Goal: Information Seeking & Learning: Learn about a topic

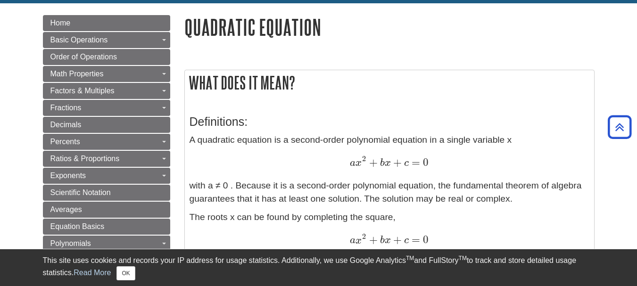
scroll to position [100, 0]
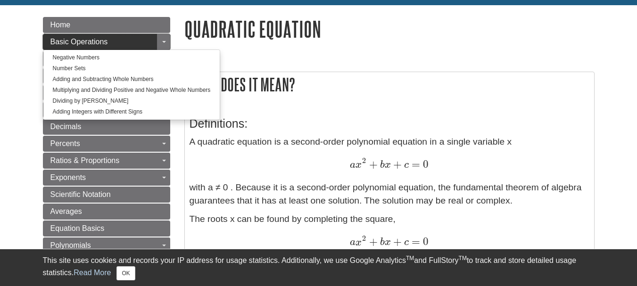
click at [125, 40] on link "Basic Operations" at bounding box center [106, 42] width 127 height 16
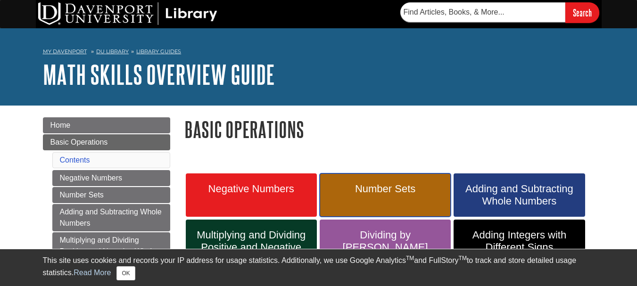
click at [397, 196] on link "Number Sets" at bounding box center [385, 194] width 131 height 43
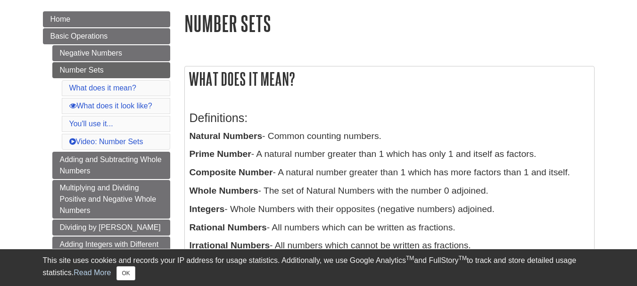
scroll to position [138, 0]
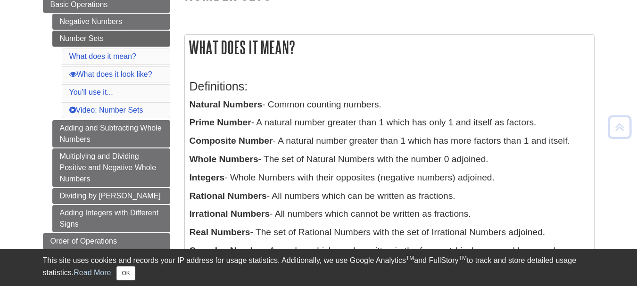
drag, startPoint x: 640, startPoint y: 43, endPoint x: 639, endPoint y: 67, distance: 24.5
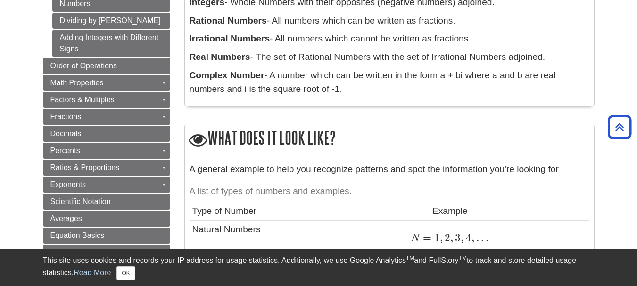
scroll to position [315, 0]
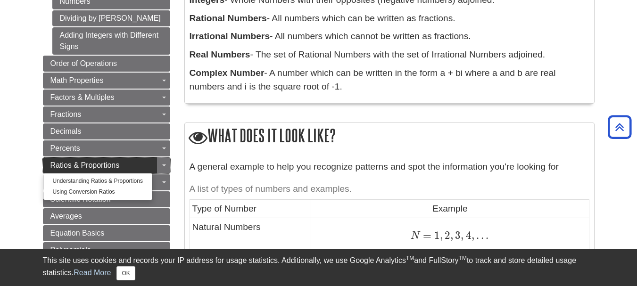
click at [116, 163] on span "Ratios & Proportions" at bounding box center [84, 165] width 69 height 8
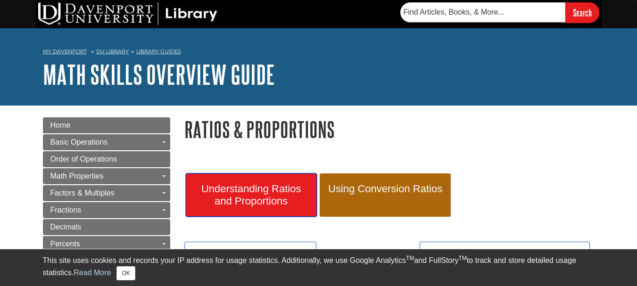
click at [281, 187] on span "Understanding Ratios and Proportions" at bounding box center [251, 195] width 117 height 25
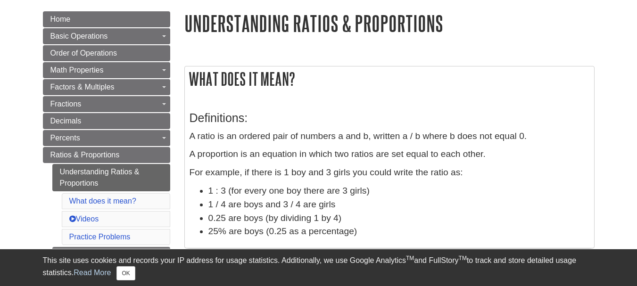
scroll to position [155, 0]
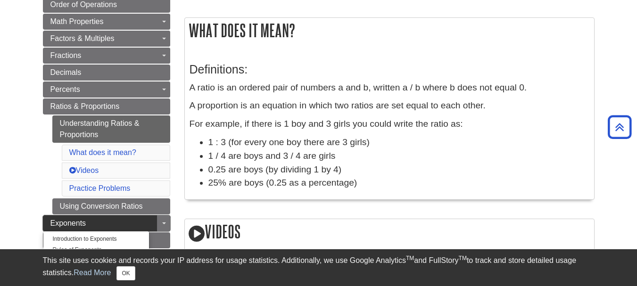
click at [74, 222] on span "Exponents" at bounding box center [68, 223] width 36 height 8
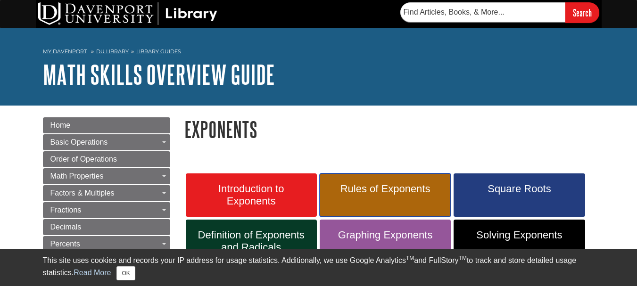
click at [371, 194] on span "Rules of Exponents" at bounding box center [385, 189] width 117 height 12
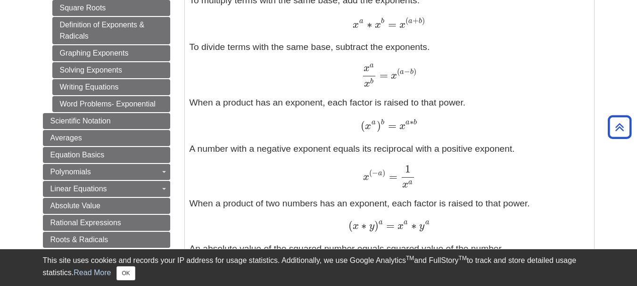
scroll to position [426, 0]
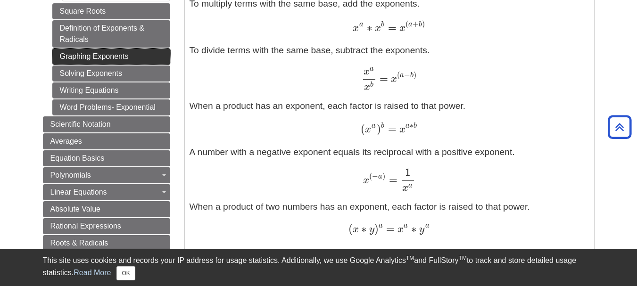
click at [98, 57] on link "Graphing Exponents" at bounding box center [111, 57] width 118 height 16
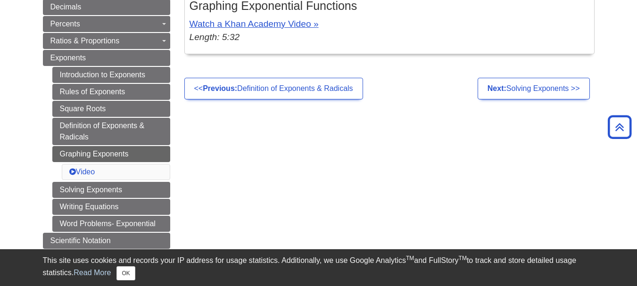
scroll to position [222, 0]
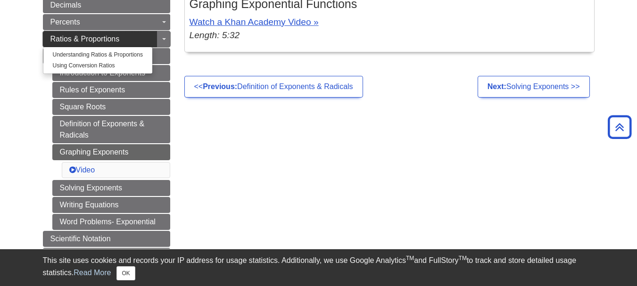
click at [111, 41] on span "Ratios & Proportions" at bounding box center [84, 39] width 69 height 8
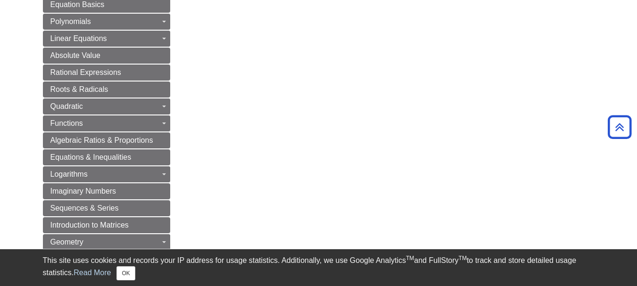
scroll to position [410, 0]
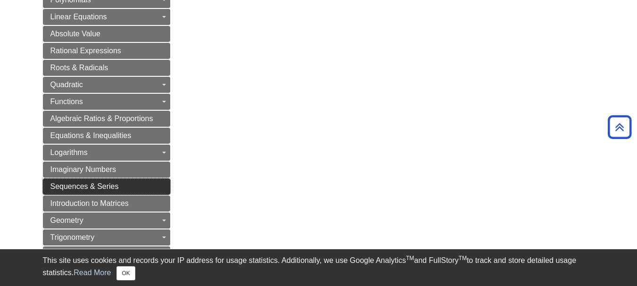
click at [109, 190] on span "Sequences & Series" at bounding box center [84, 186] width 68 height 8
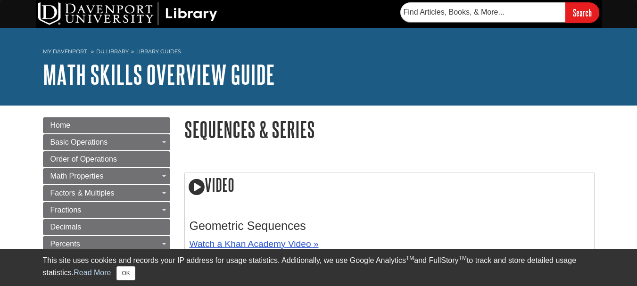
click at [610, 26] on div "Search" at bounding box center [318, 14] width 637 height 28
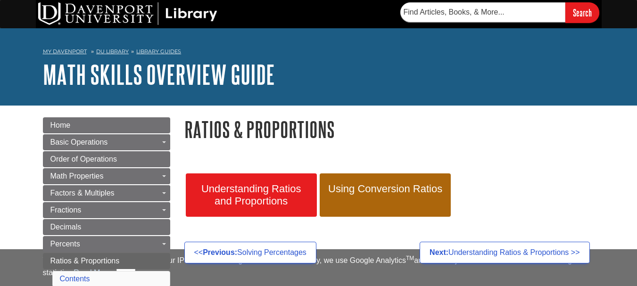
scroll to position [410, 0]
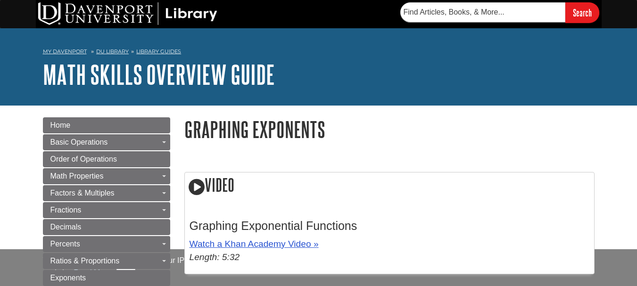
scroll to position [222, 0]
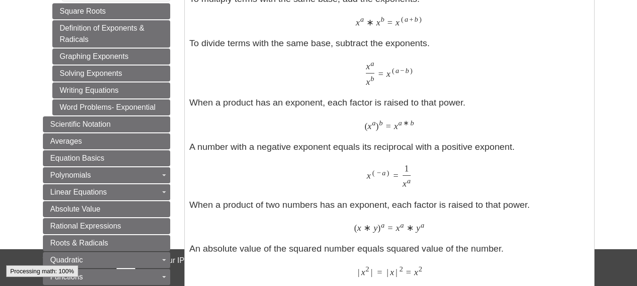
scroll to position [426, 0]
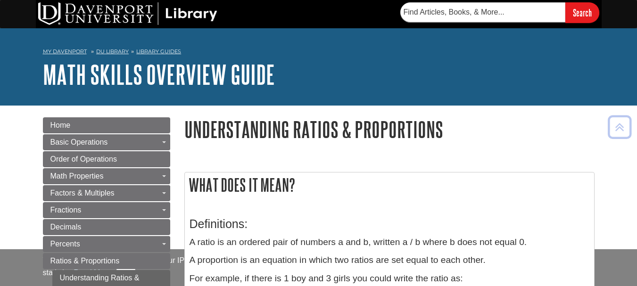
scroll to position [155, 0]
